Goal: Transaction & Acquisition: Purchase product/service

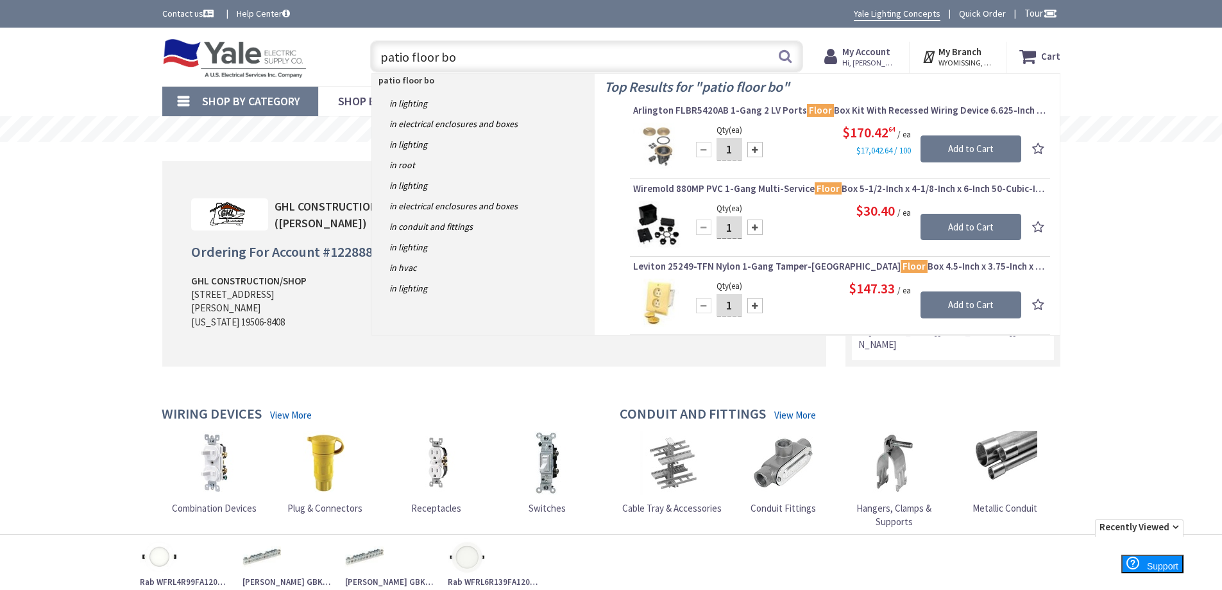
type input "patio floor box"
